Goal: Transaction & Acquisition: Purchase product/service

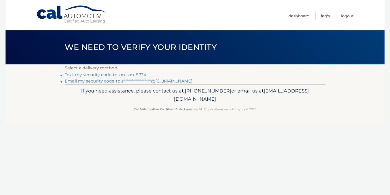
click at [165, 81] on link "**********" at bounding box center [129, 81] width 128 height 5
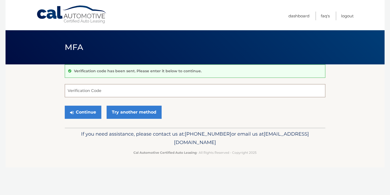
click at [132, 91] on input "Verification Code" at bounding box center [195, 90] width 260 height 13
paste input "773952"
type input "773952"
click at [65, 106] on button "Continue" at bounding box center [83, 112] width 37 height 13
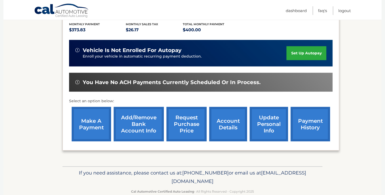
scroll to position [123, 0]
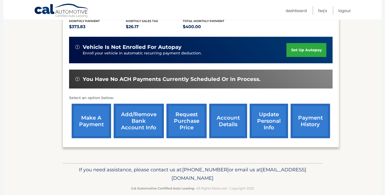
click at [97, 114] on link "make a payment" at bounding box center [91, 121] width 39 height 34
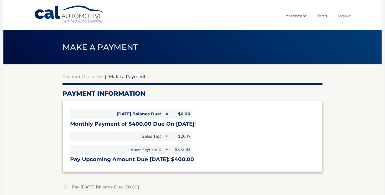
select select "ZDkxYzBmZjAtODdhNy00ZDdmLTlhMTItYzAwMWZkMTY1NmM4"
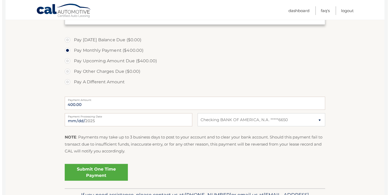
scroll to position [154, 0]
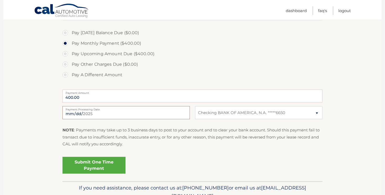
click at [182, 113] on input "2025-08-14" at bounding box center [127, 112] width 128 height 13
type input "2025-08-18"
click at [101, 164] on link "Submit One Time Payment" at bounding box center [94, 165] width 63 height 17
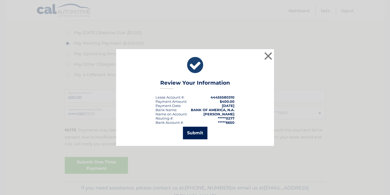
click at [189, 134] on button "Submit" at bounding box center [195, 133] width 24 height 13
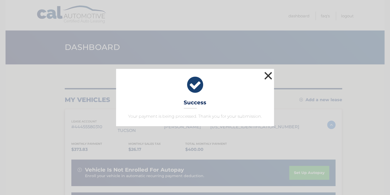
click at [268, 72] on button "×" at bounding box center [268, 75] width 11 height 11
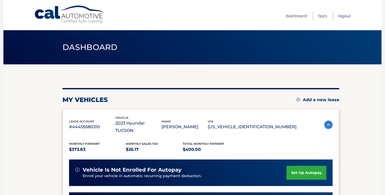
click at [347, 15] on link "Logout" at bounding box center [345, 16] width 13 height 9
